Goal: Task Accomplishment & Management: Use online tool/utility

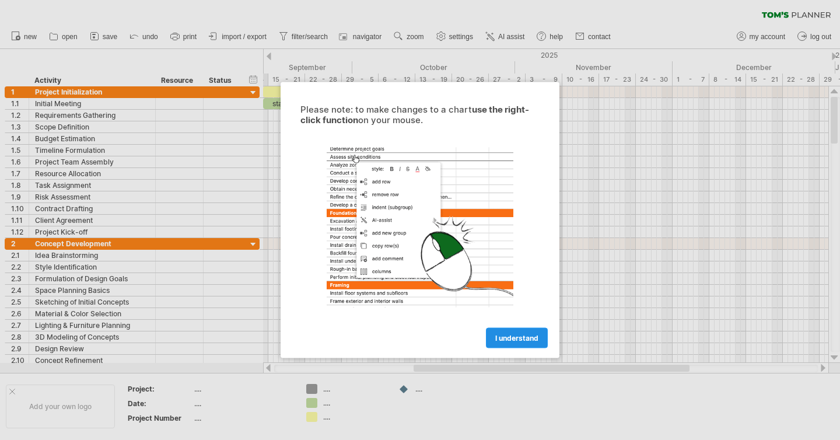
click at [514, 337] on span "I understand" at bounding box center [516, 338] width 43 height 9
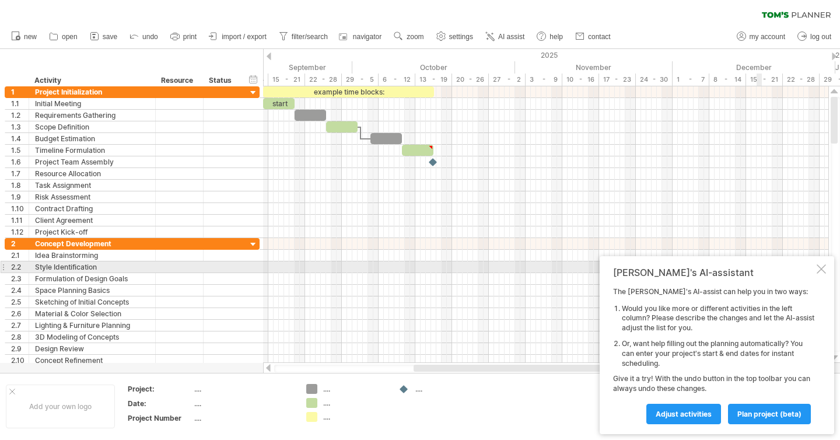
click at [821, 270] on div at bounding box center [821, 268] width 9 height 9
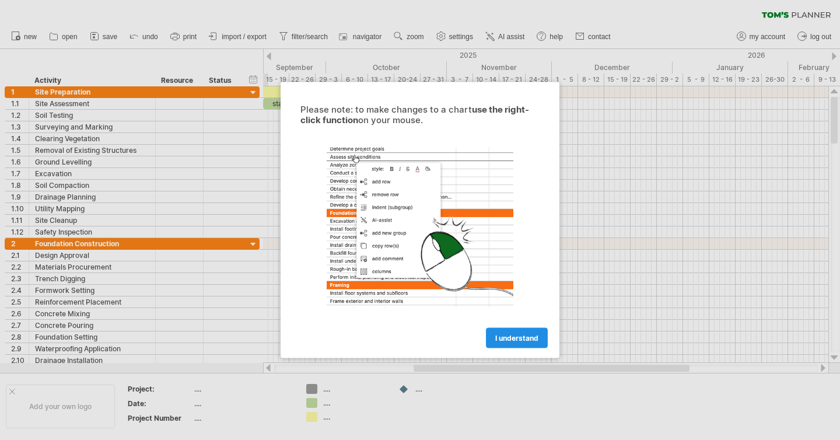
click at [513, 334] on span "I understand" at bounding box center [516, 338] width 43 height 9
